Goal: Information Seeking & Learning: Learn about a topic

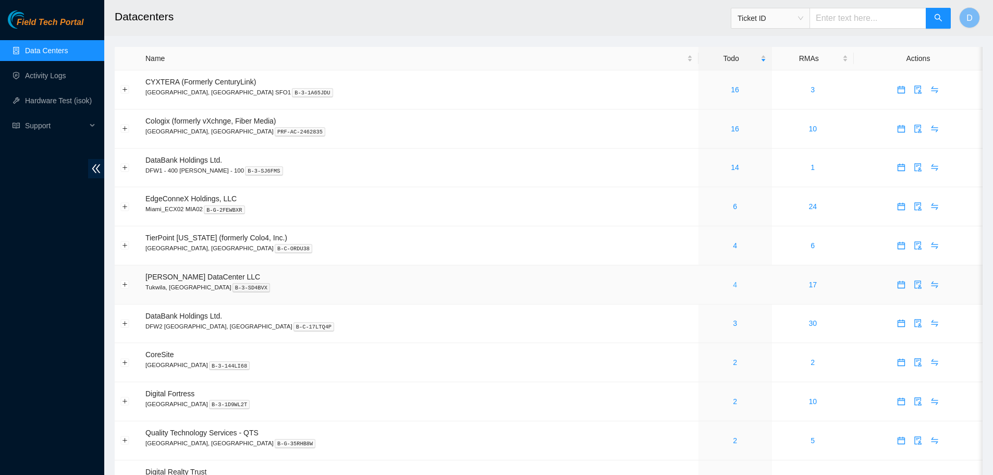
click at [733, 287] on link "4" at bounding box center [735, 284] width 4 height 8
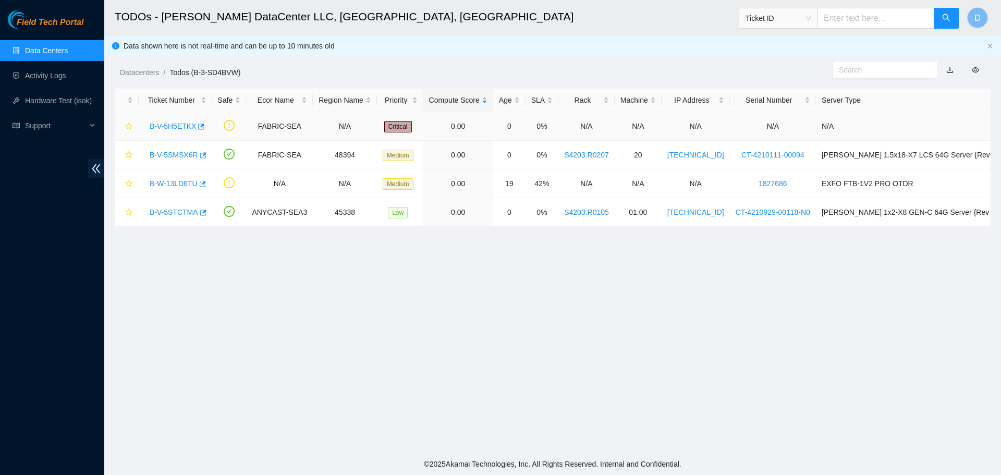
click at [166, 125] on link "B-V-5H5ETKX" at bounding box center [173, 126] width 46 height 8
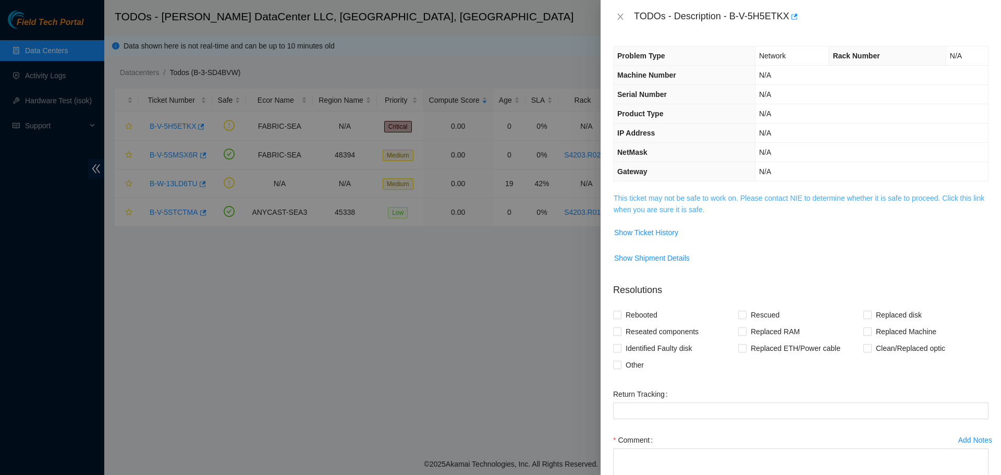
click at [658, 201] on link "This ticket may not be safe to work on. Please contact NIE to determine whether…" at bounding box center [798, 204] width 371 height 20
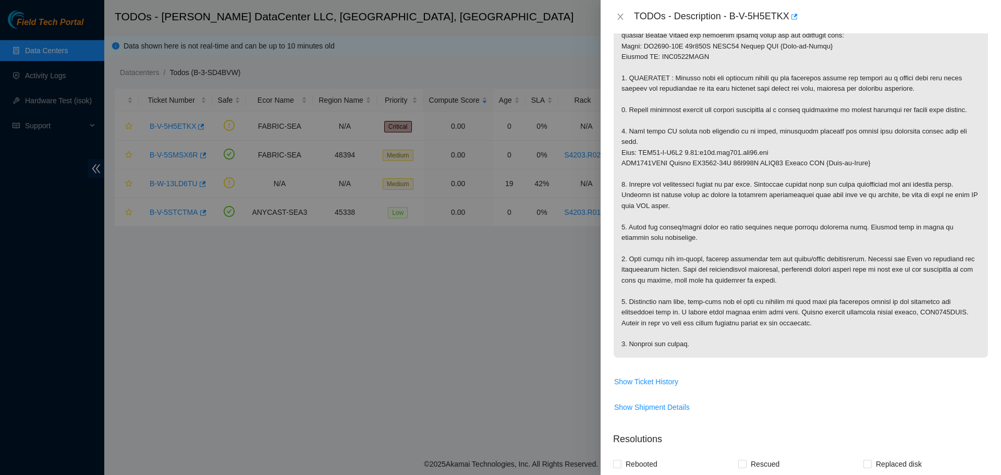
scroll to position [261, 0]
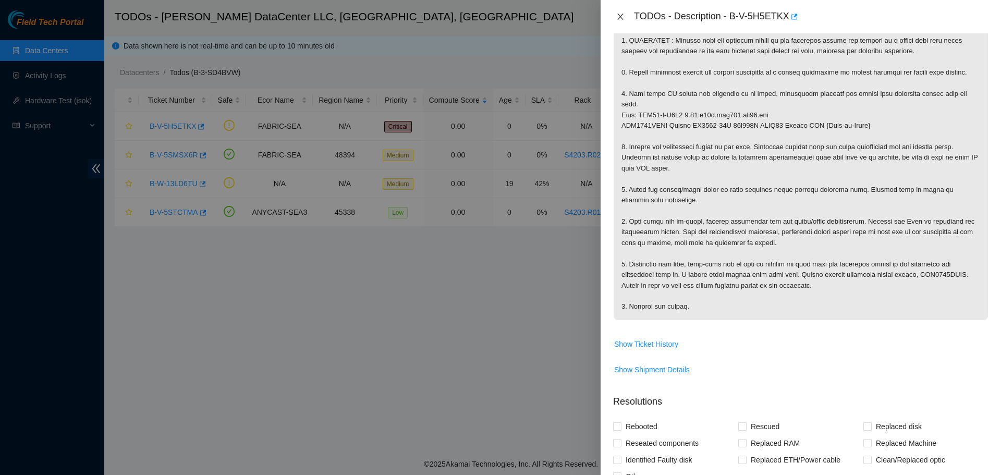
click at [619, 14] on icon "close" at bounding box center [620, 17] width 8 height 8
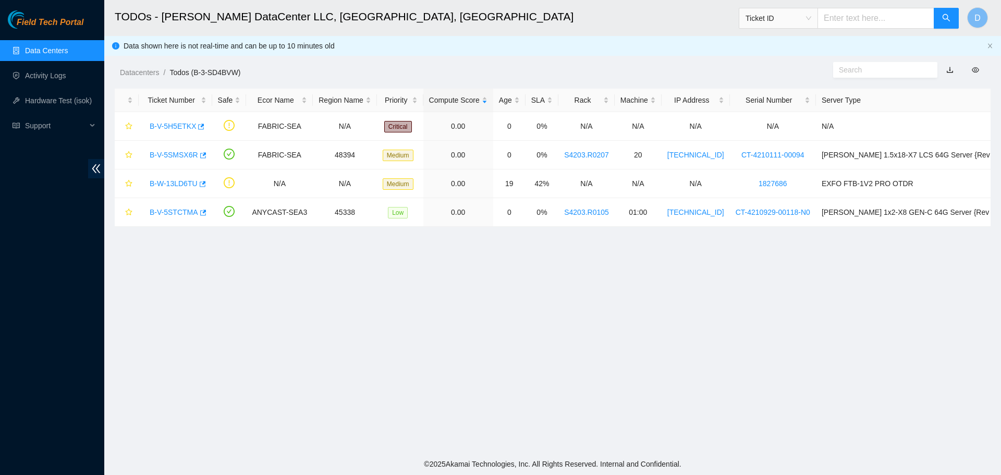
scroll to position [108, 0]
